Goal: Task Accomplishment & Management: Use online tool/utility

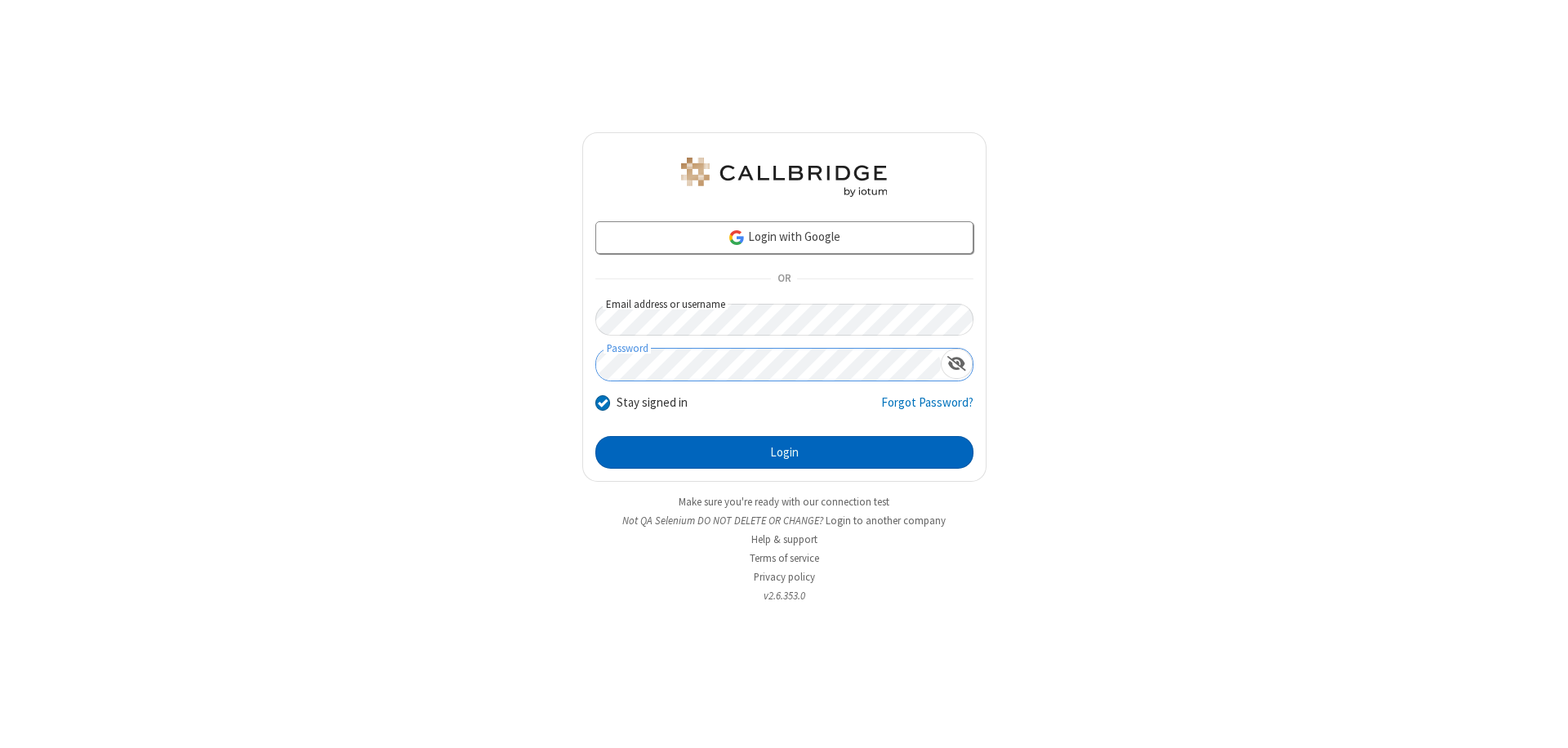
click at [784, 452] on button "Login" at bounding box center [785, 452] width 378 height 32
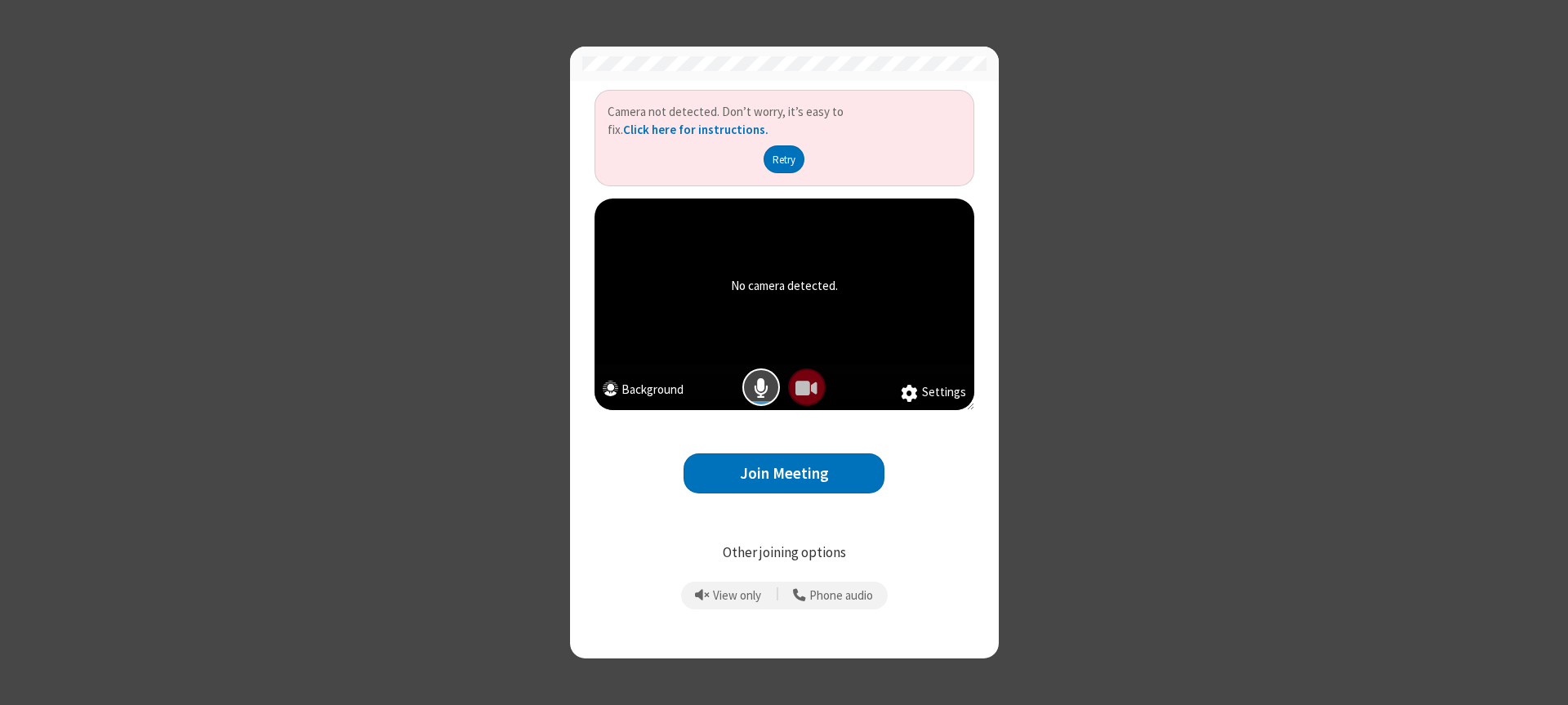
click at [784, 473] on button "Join Meeting" at bounding box center [784, 473] width 201 height 40
